Goal: Transaction & Acquisition: Purchase product/service

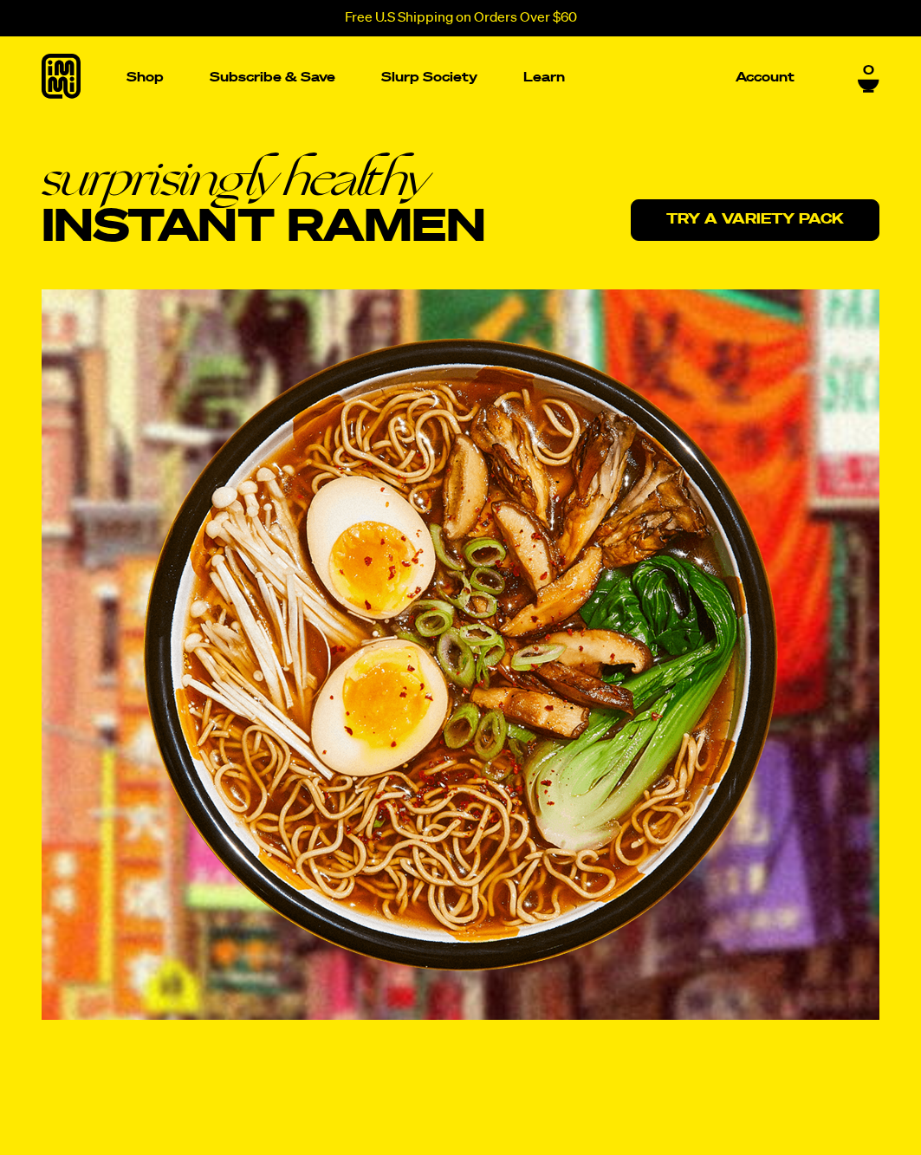
click at [760, 212] on link "Try a variety pack" at bounding box center [755, 220] width 249 height 42
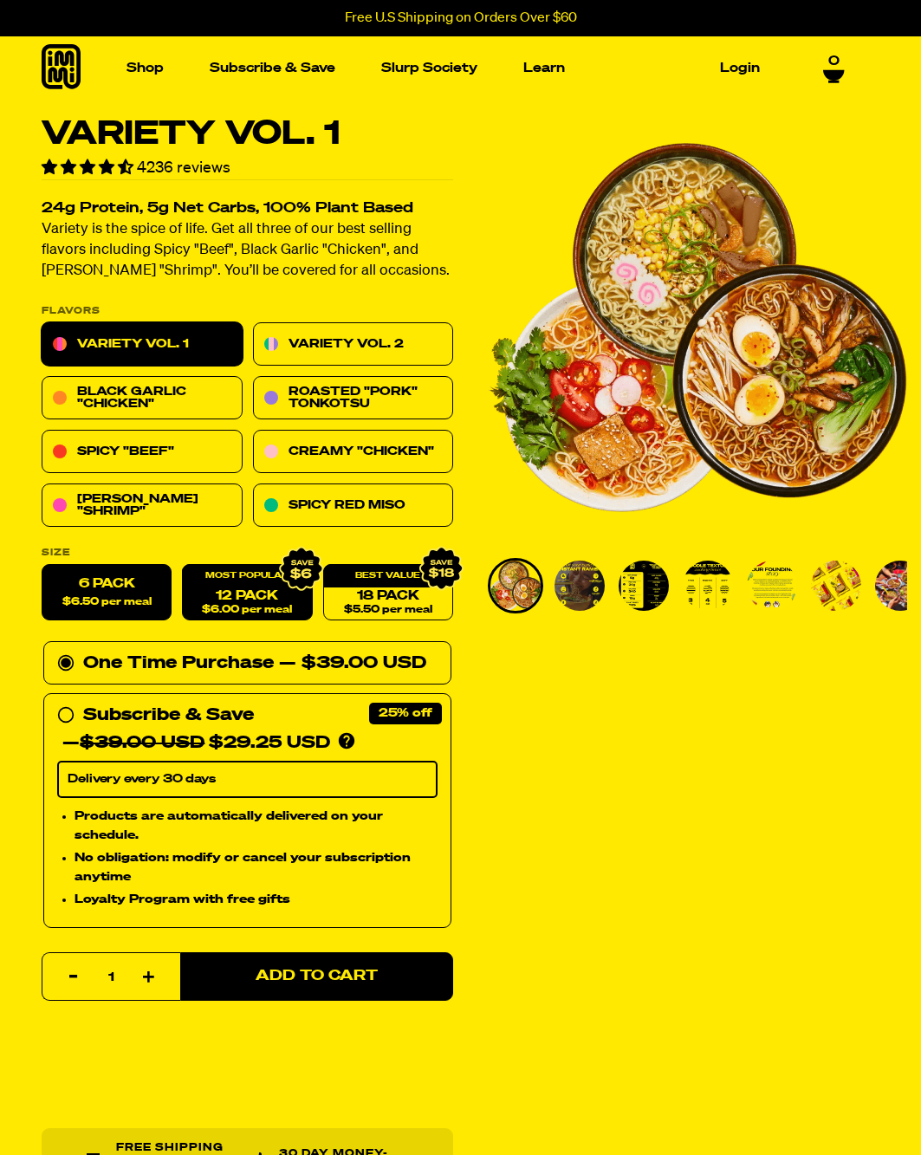
click at [239, 598] on link "12 Pack $6.00 per meal" at bounding box center [247, 593] width 130 height 56
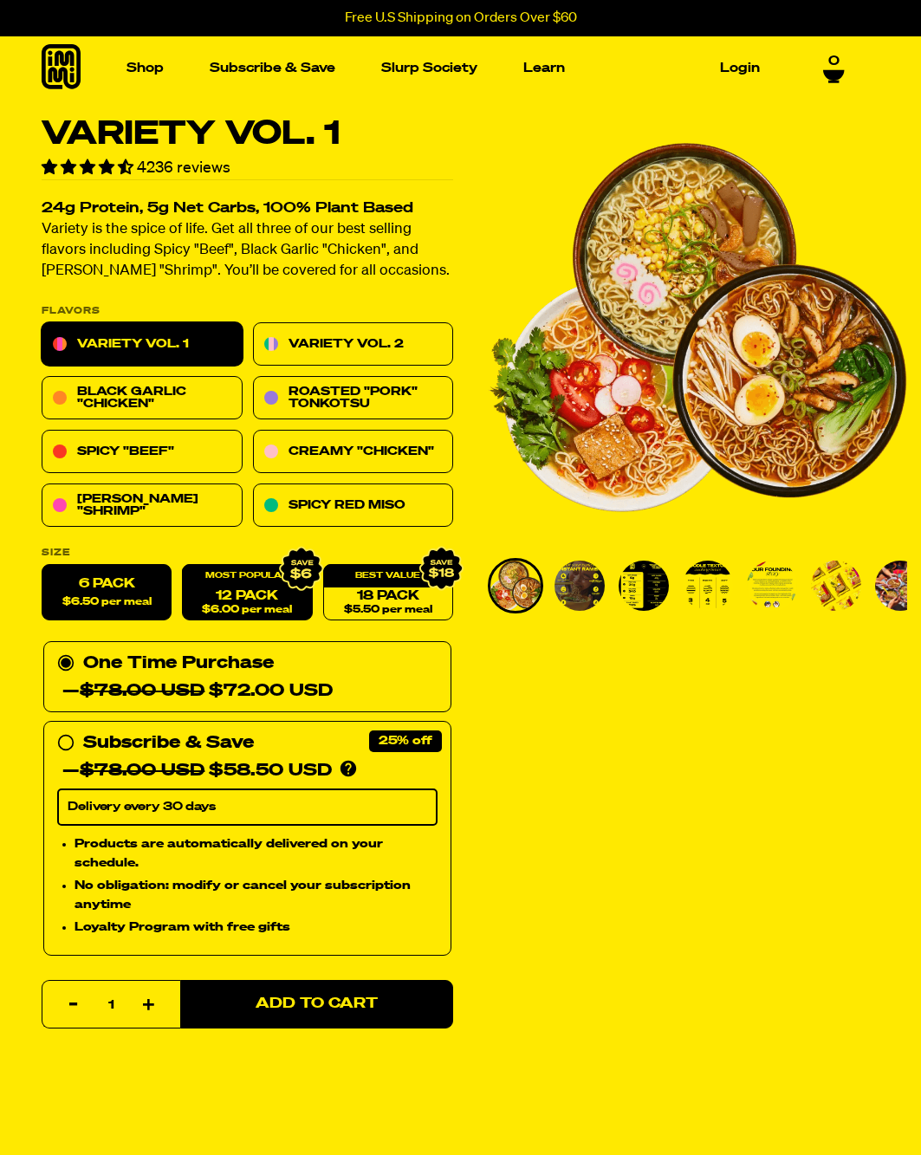
click at [110, 595] on label "6 Pack $6.50 per meal" at bounding box center [107, 593] width 130 height 56
click at [42, 566] on input "6 Pack $6.50 per meal" at bounding box center [42, 565] width 1 height 1
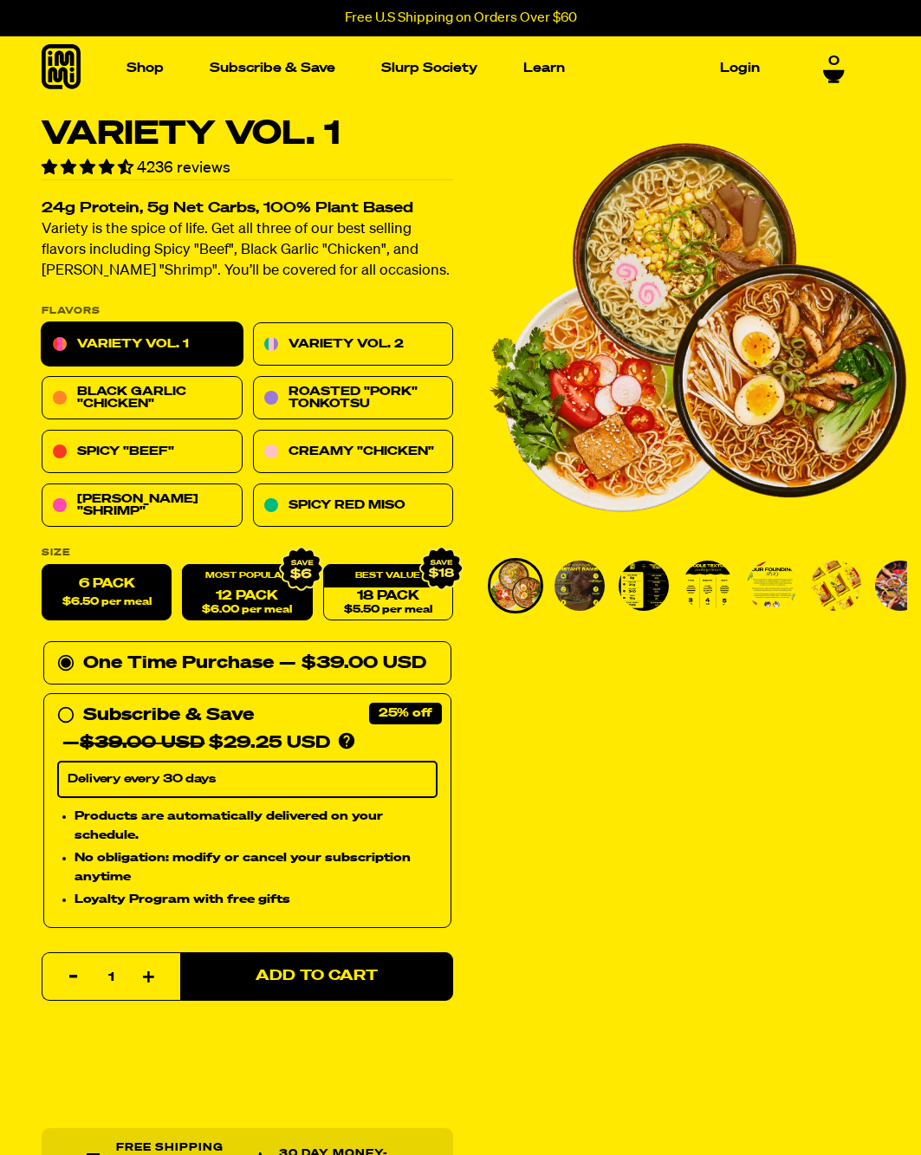
click at [251, 592] on link "12 Pack $6.00 per meal" at bounding box center [247, 593] width 130 height 56
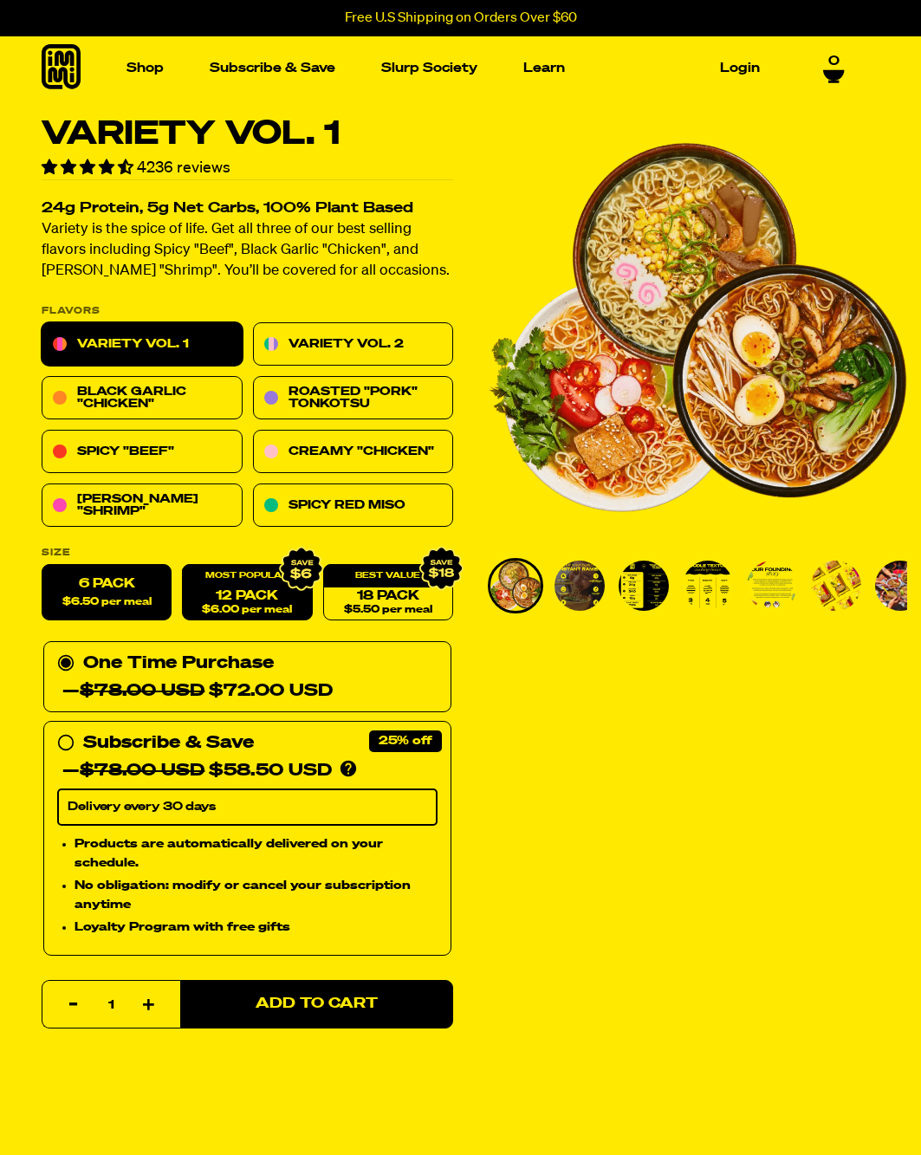
click at [90, 602] on span "$6.50 per meal" at bounding box center [106, 602] width 89 height 11
click at [42, 566] on input "6 Pack $6.50 per meal" at bounding box center [42, 565] width 1 height 1
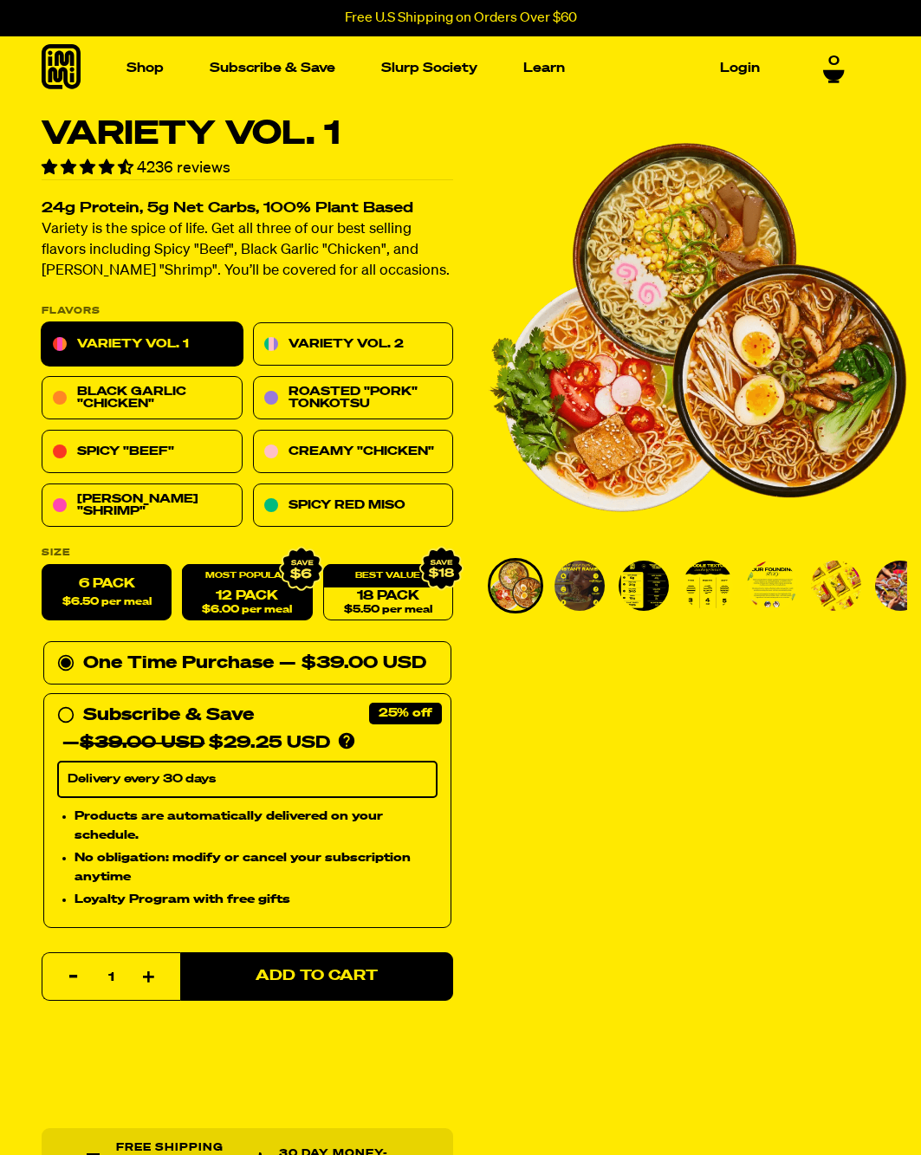
click at [272, 592] on link "12 Pack $6.00 per meal" at bounding box center [247, 593] width 130 height 56
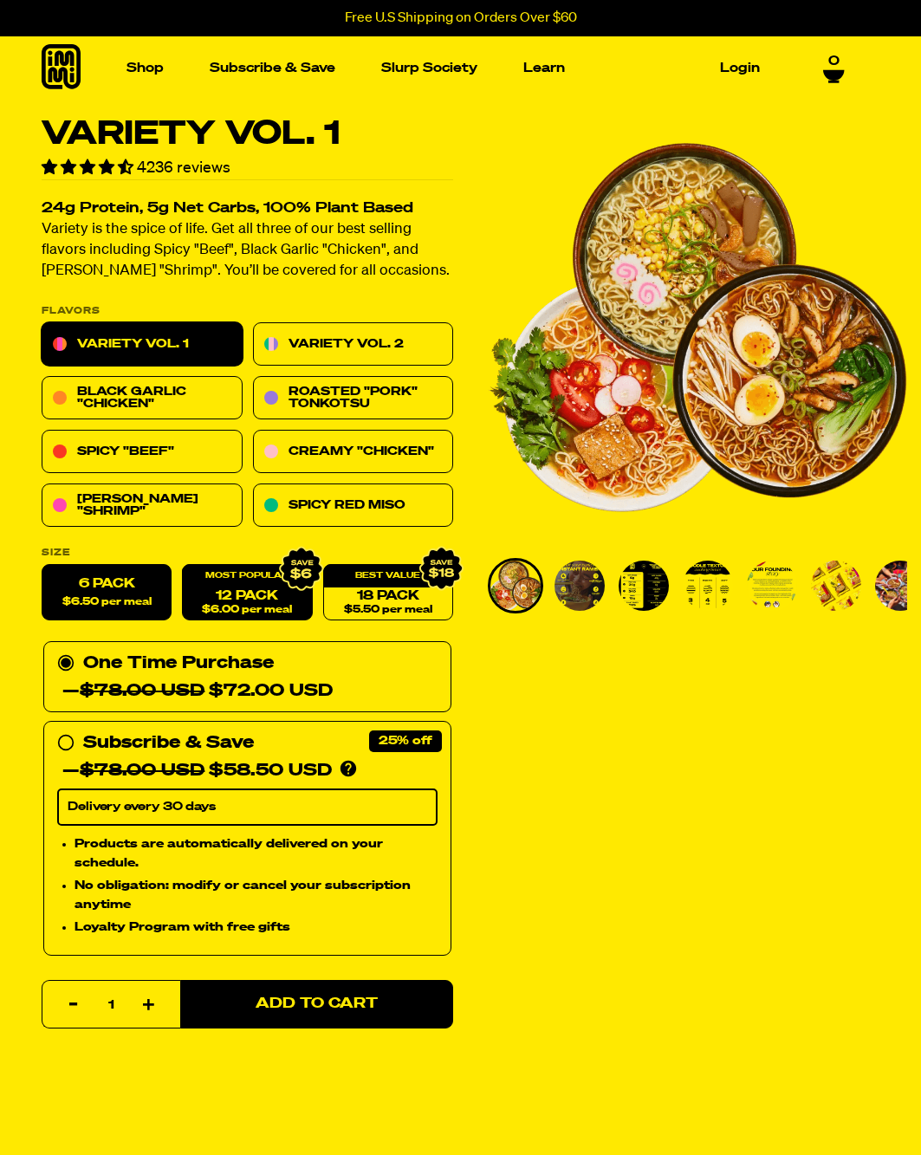
click at [127, 592] on label "6 Pack $6.50 per meal" at bounding box center [107, 593] width 130 height 56
click at [42, 566] on input "6 Pack $6.50 per meal" at bounding box center [42, 565] width 1 height 1
radio input "true"
